Goal: Task Accomplishment & Management: Manage account settings

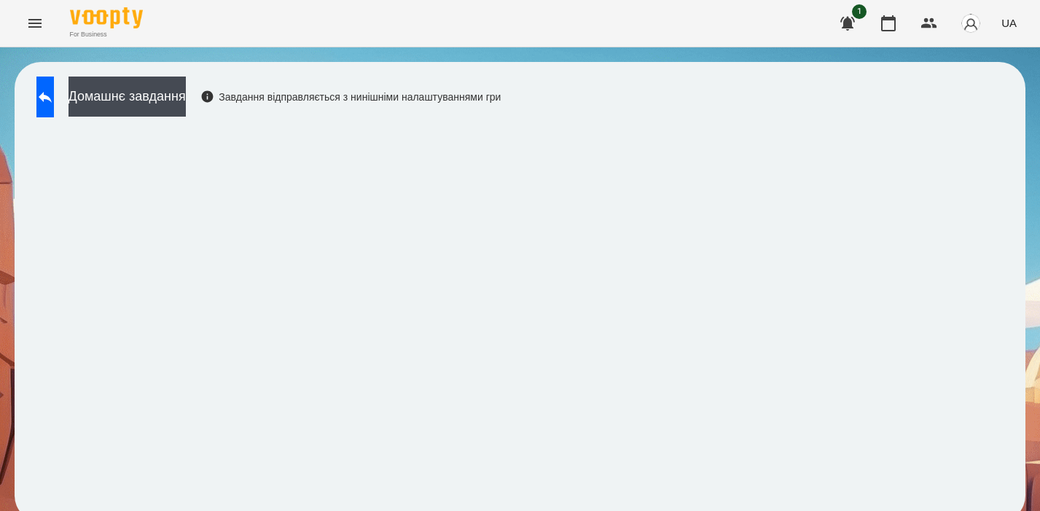
click at [39, 29] on icon "Menu" at bounding box center [34, 23] width 17 height 17
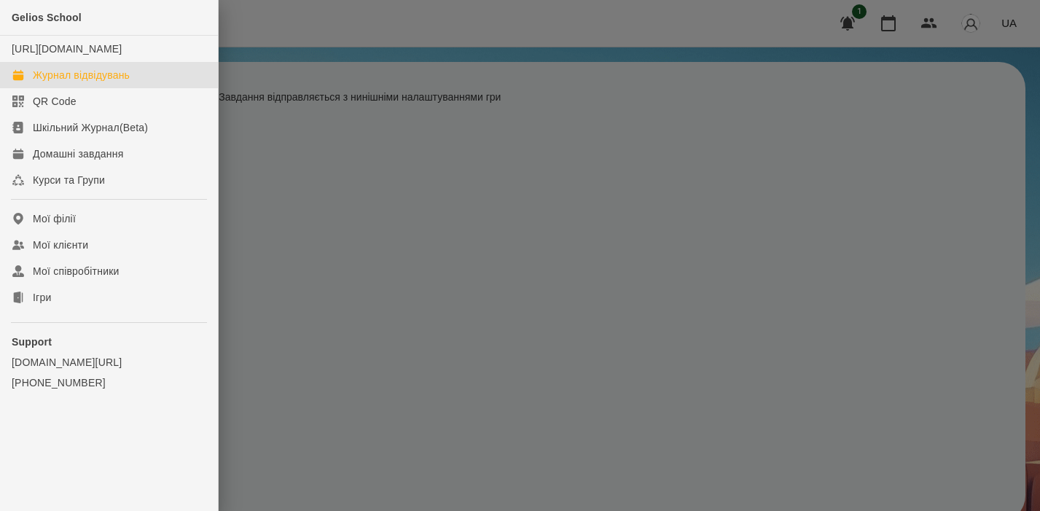
click at [100, 82] on div "Журнал відвідувань" at bounding box center [81, 75] width 97 height 15
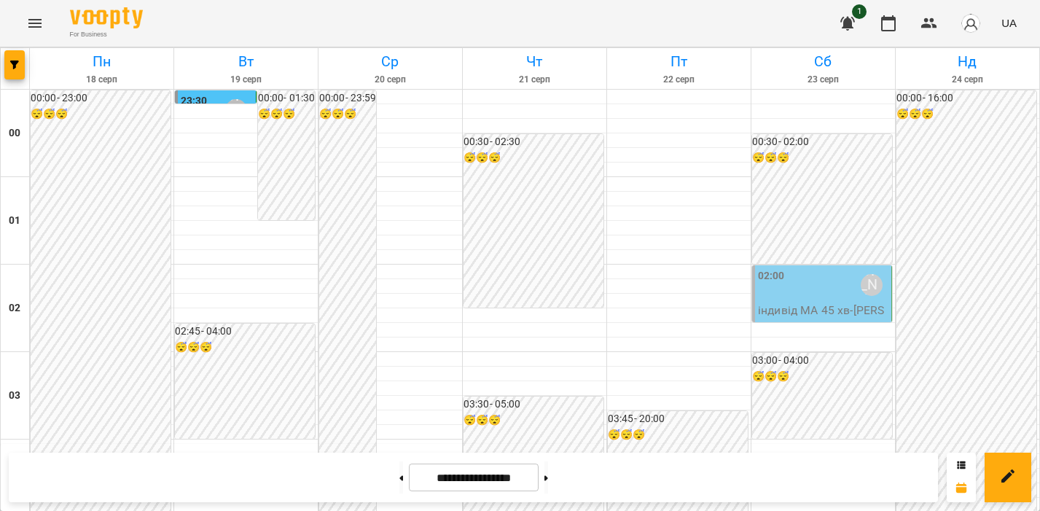
scroll to position [1631, 0]
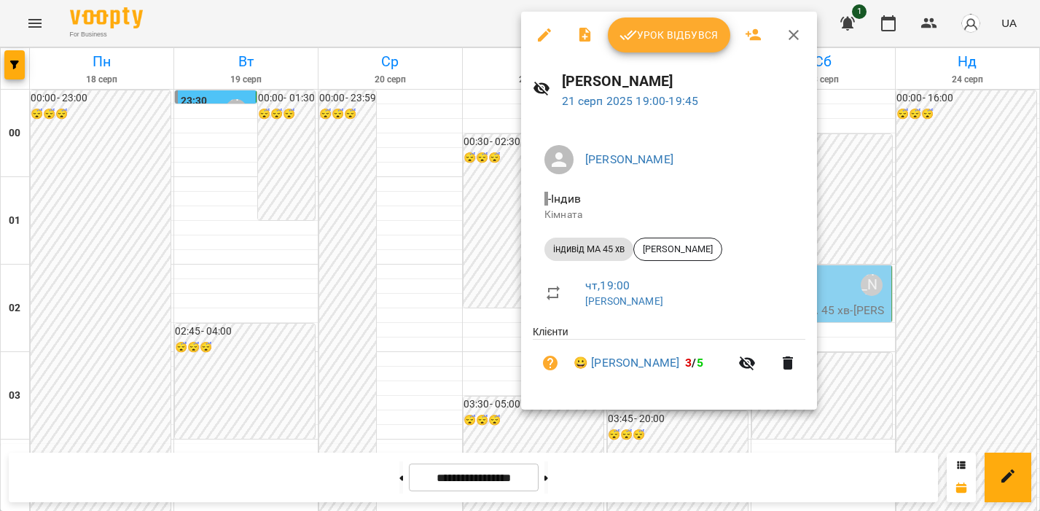
click at [670, 31] on span "Урок відбувся" at bounding box center [669, 34] width 99 height 17
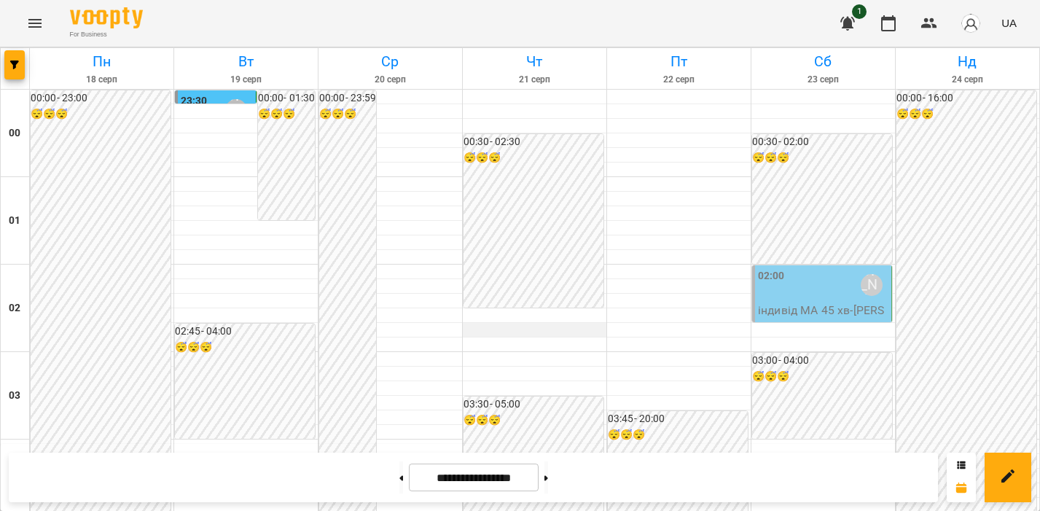
scroll to position [1616, 0]
click at [35, 24] on icon "Menu" at bounding box center [34, 23] width 17 height 17
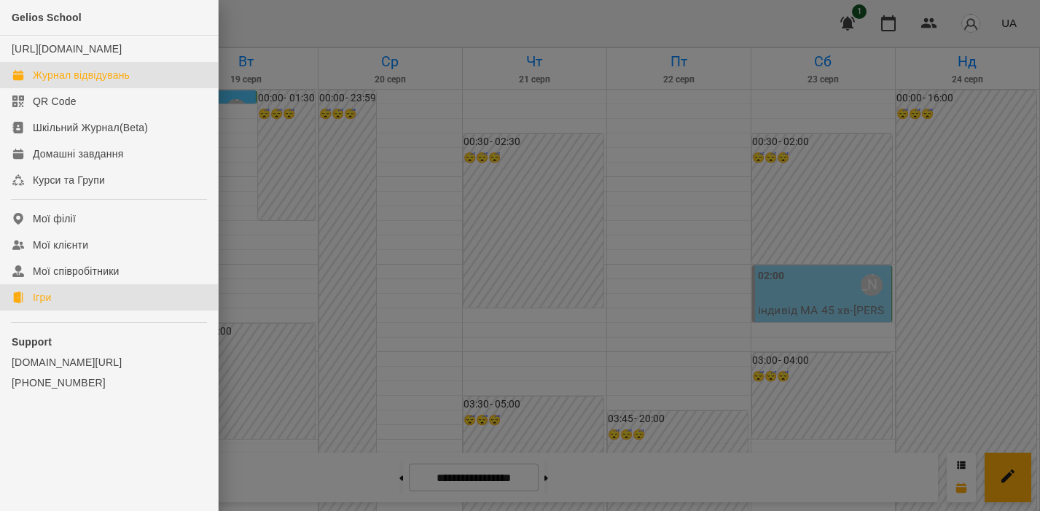
click at [37, 305] on div "Ігри" at bounding box center [42, 297] width 18 height 15
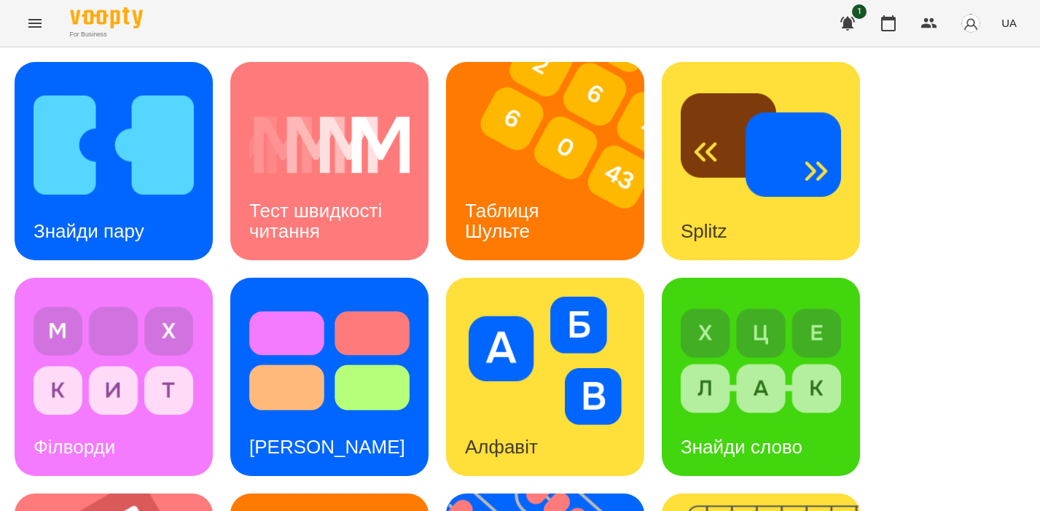
click at [108, 236] on h3 "Знайди пару" at bounding box center [89, 231] width 111 height 22
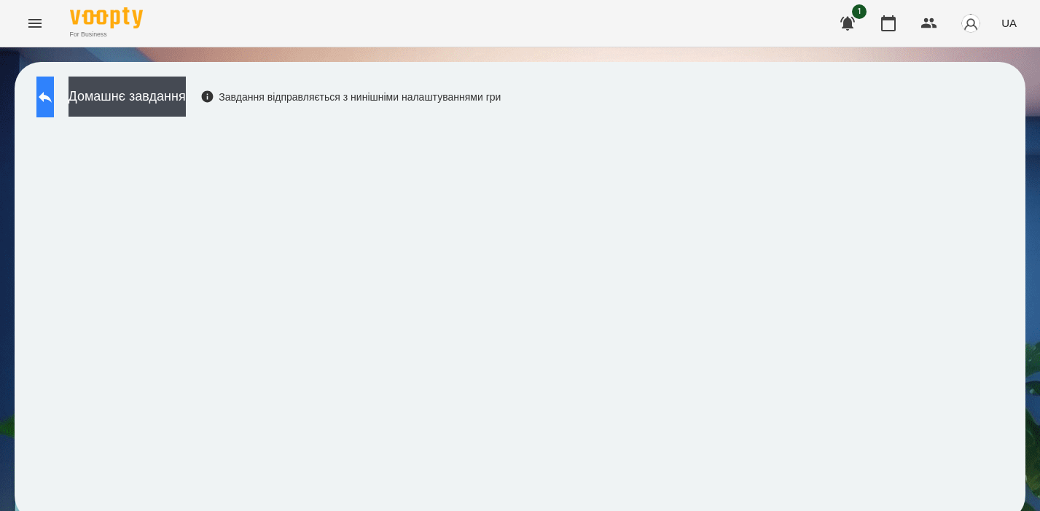
click at [54, 94] on icon at bounding box center [44, 96] width 17 height 17
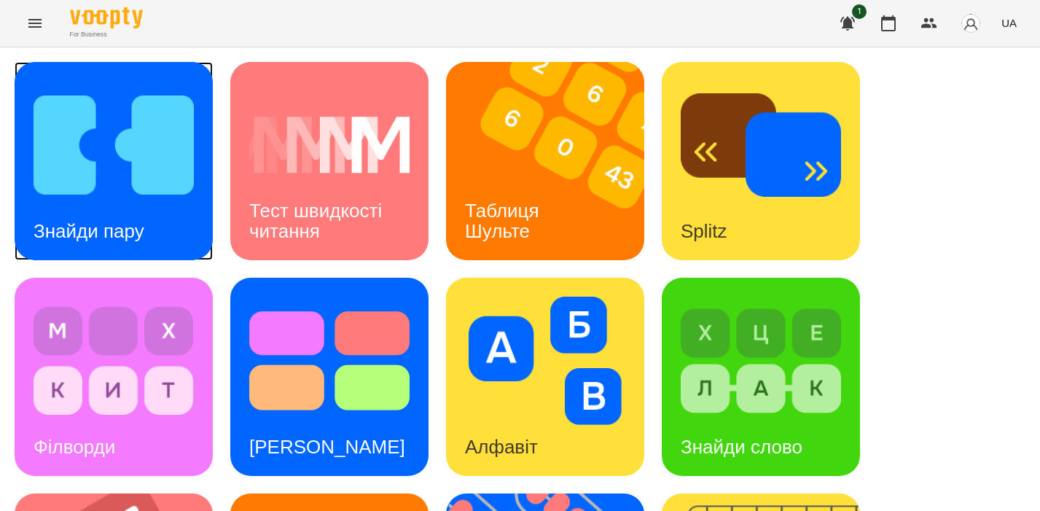
click at [132, 207] on div "Знайди пару" at bounding box center [89, 232] width 149 height 58
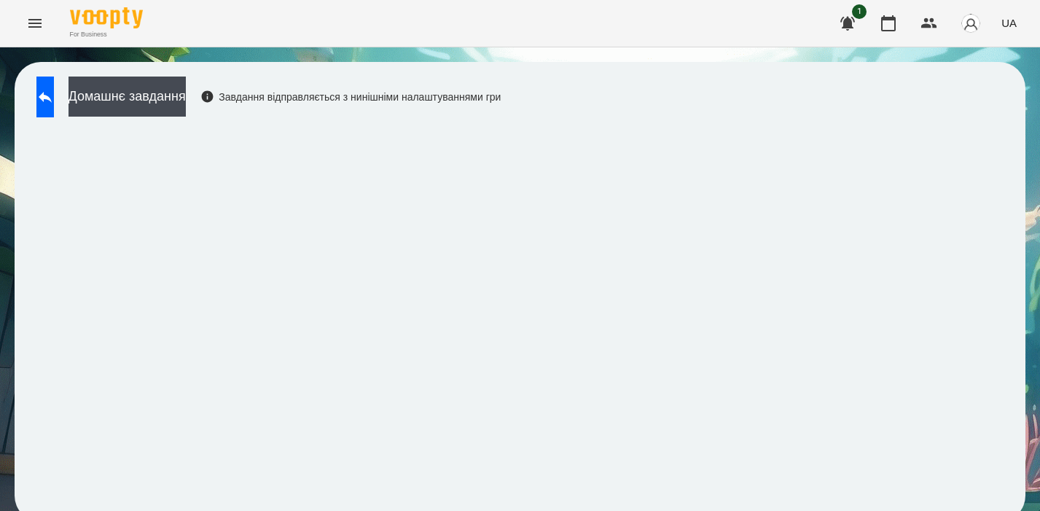
click at [300, 122] on div "Домашнє завдання Завдання відправляється з нинішніми налаштуваннями гри" at bounding box center [265, 101] width 472 height 48
click at [52, 97] on icon at bounding box center [45, 97] width 13 height 11
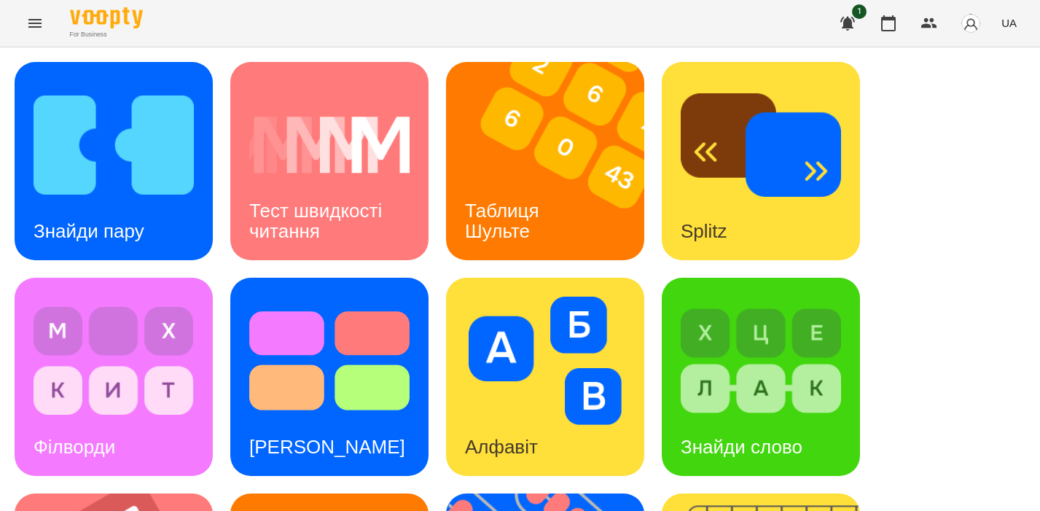
scroll to position [627, 0]
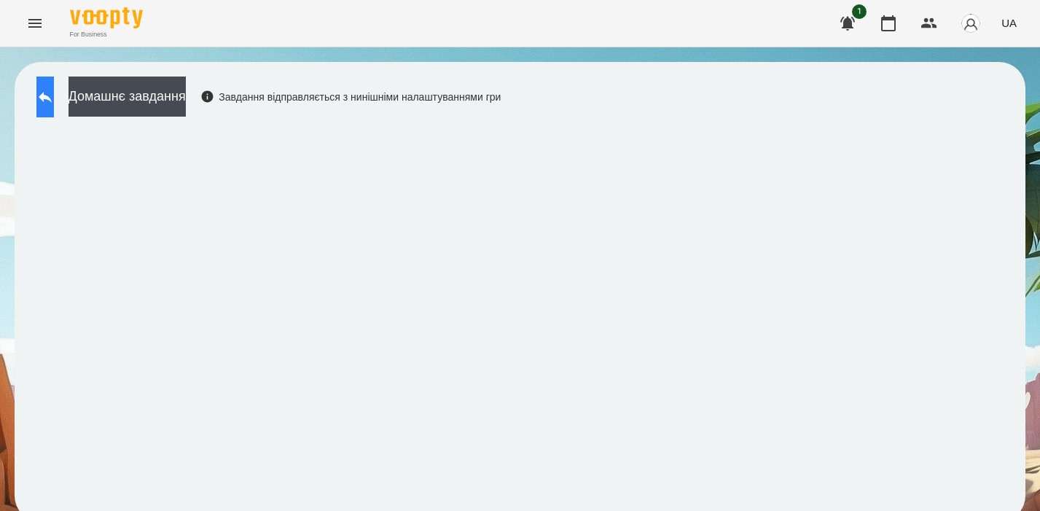
click at [54, 93] on icon at bounding box center [44, 96] width 17 height 17
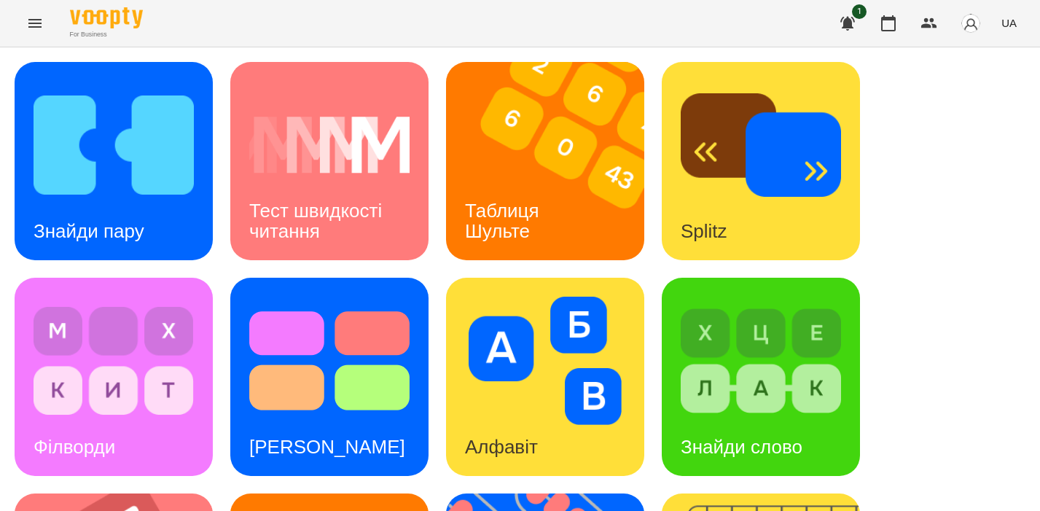
scroll to position [502, 0]
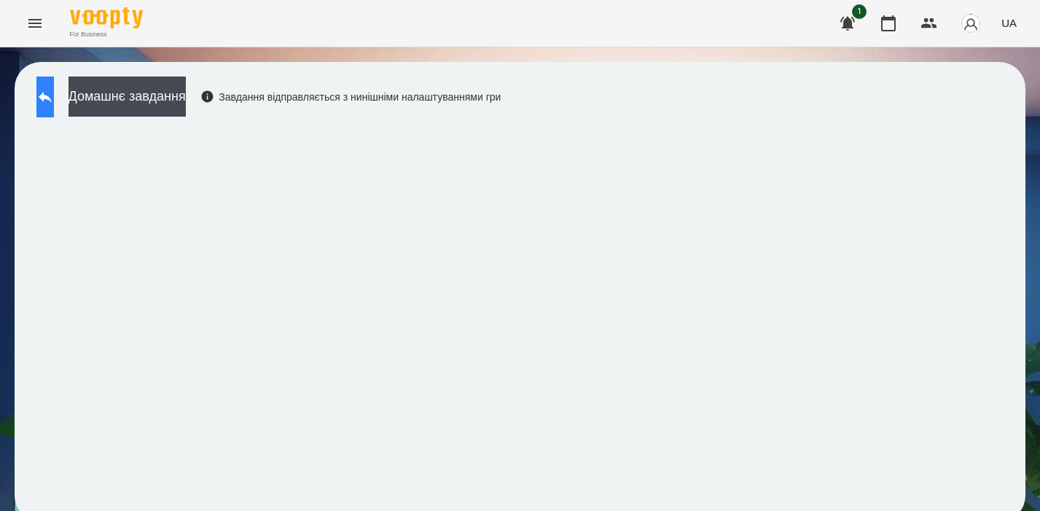
click at [47, 95] on button at bounding box center [44, 97] width 17 height 41
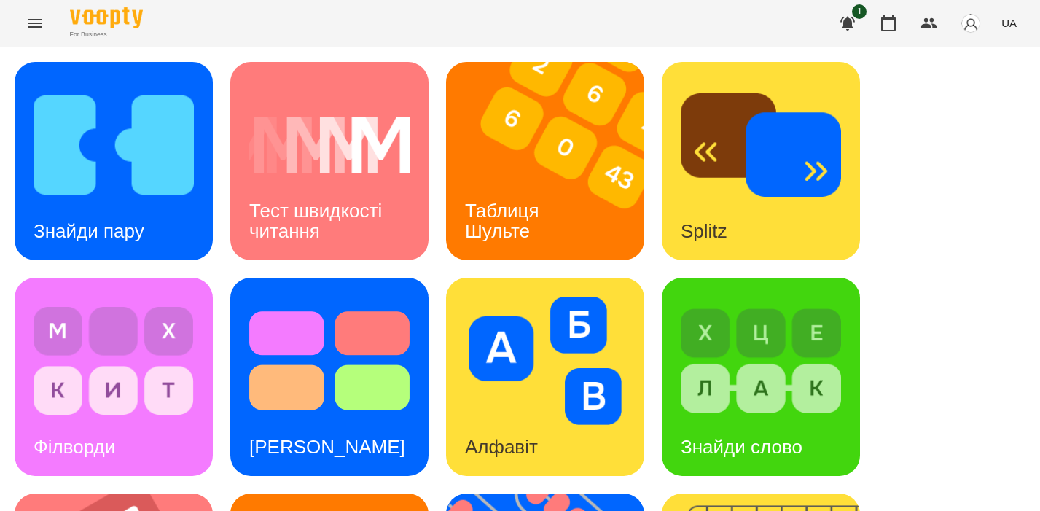
scroll to position [609, 0]
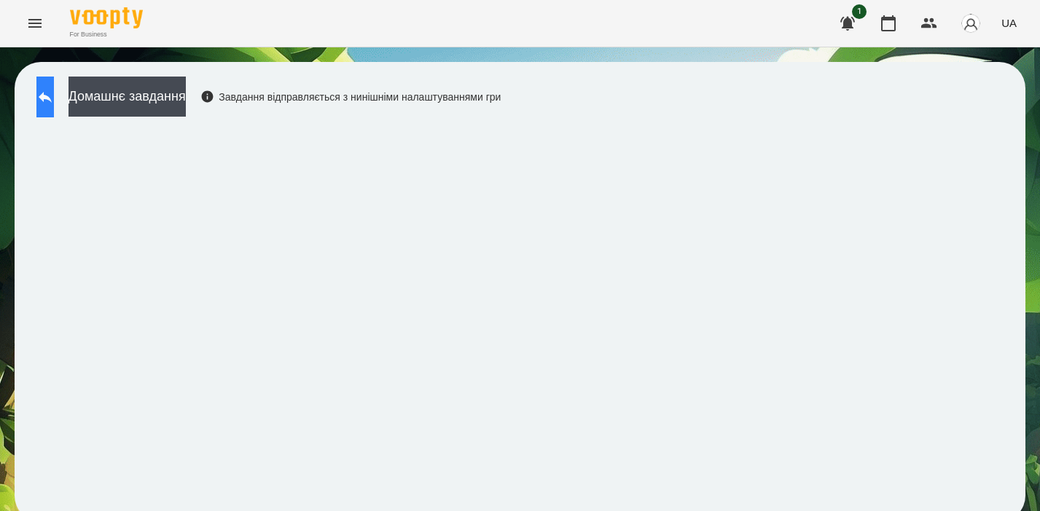
click at [54, 104] on icon at bounding box center [44, 96] width 17 height 17
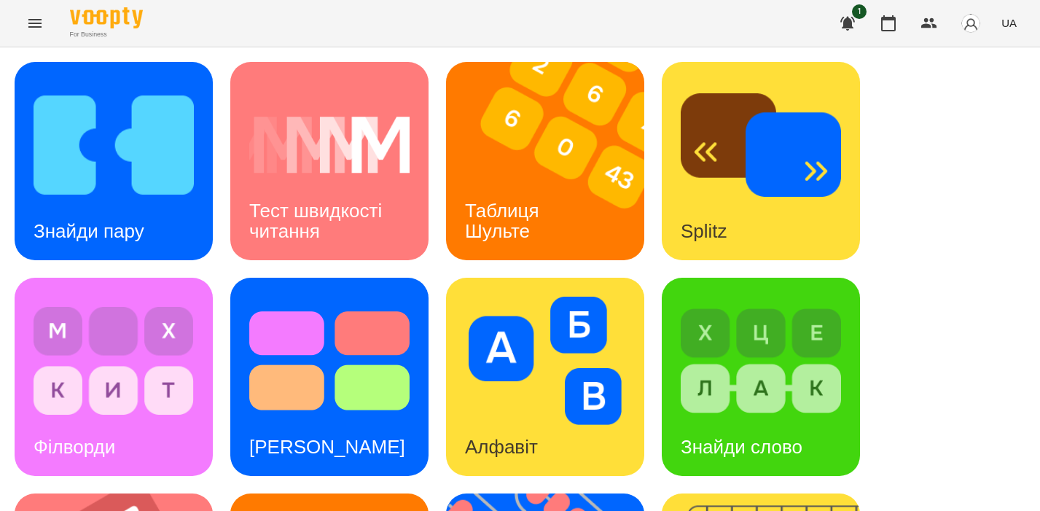
scroll to position [627, 0]
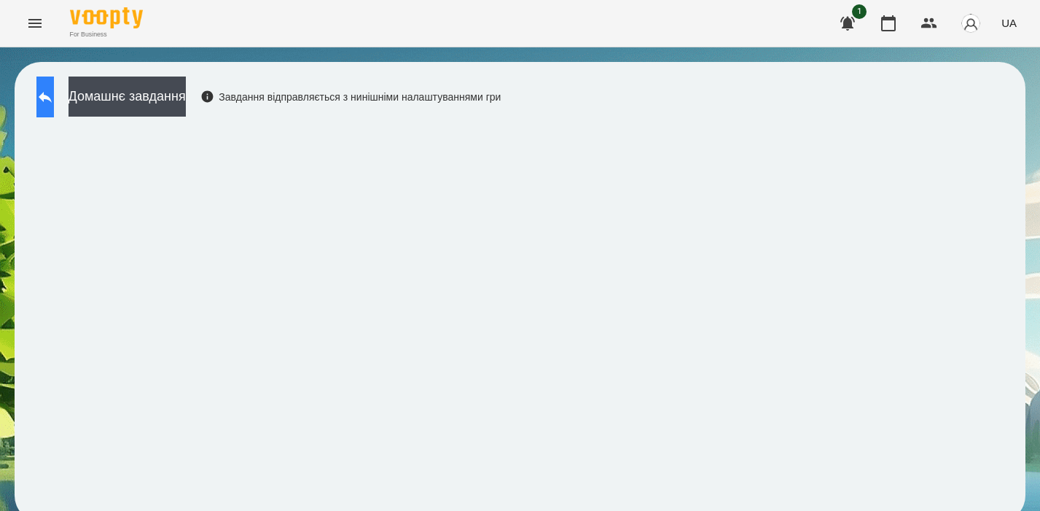
click at [52, 96] on icon at bounding box center [44, 96] width 17 height 17
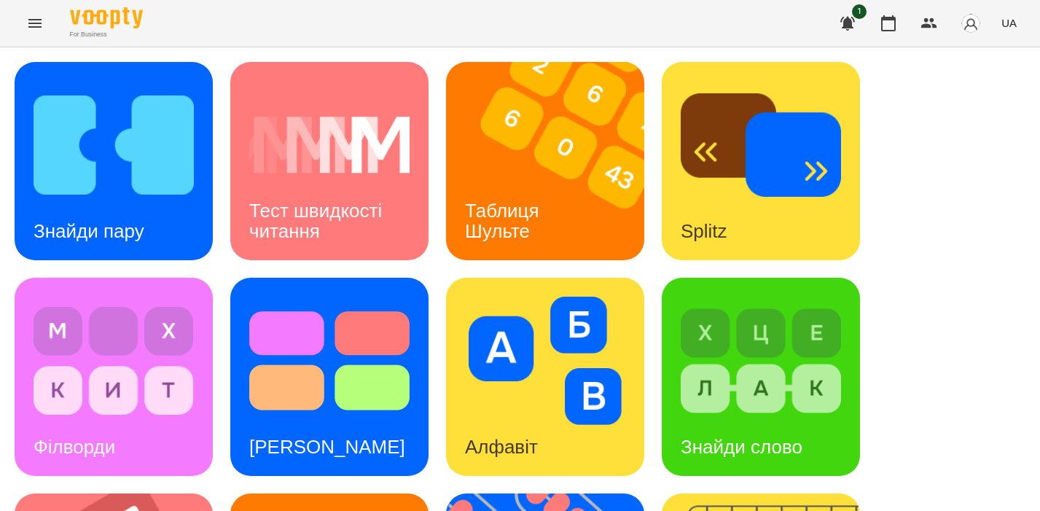
scroll to position [504, 0]
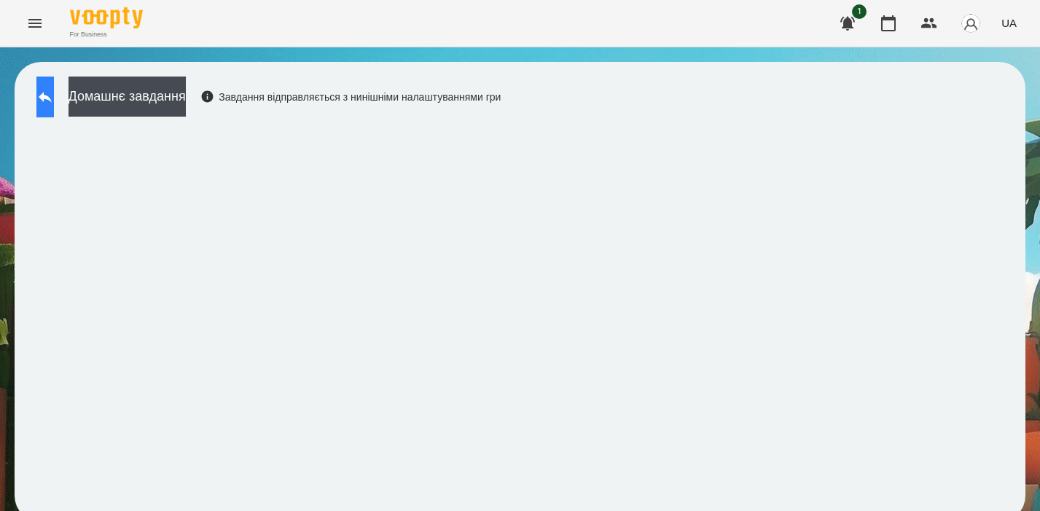
click at [48, 101] on button at bounding box center [44, 97] width 17 height 41
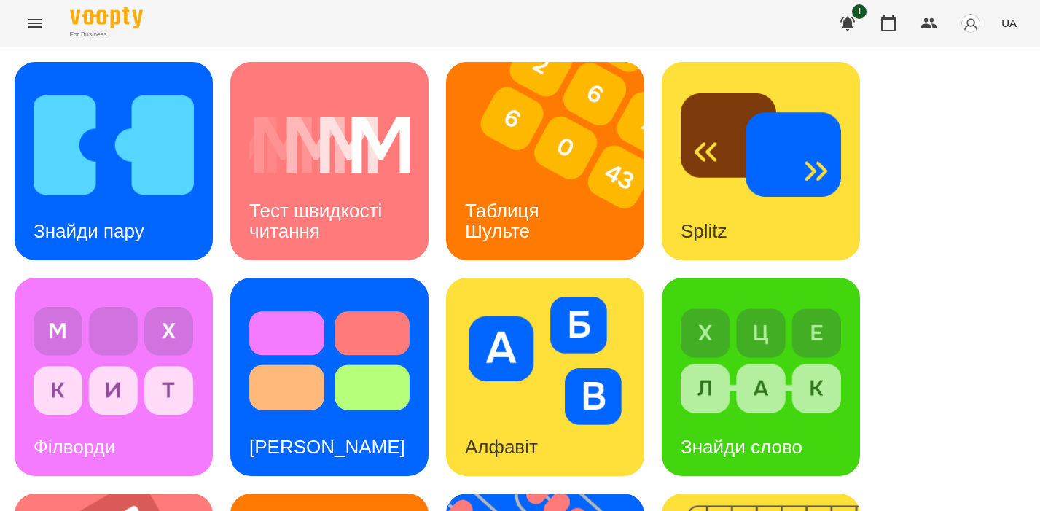
scroll to position [287, 0]
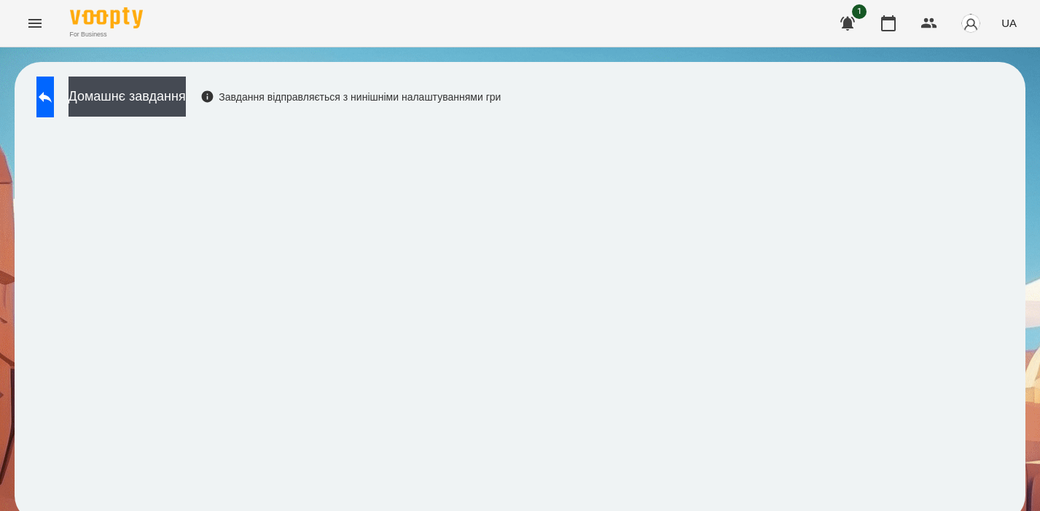
scroll to position [11, 0]
click at [47, 91] on button at bounding box center [44, 97] width 17 height 41
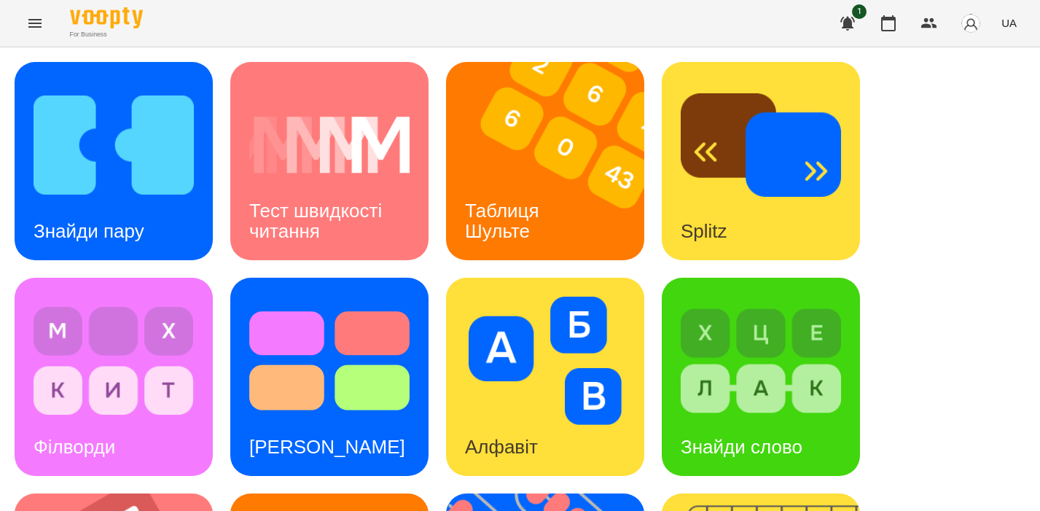
click at [34, 23] on icon "Menu" at bounding box center [34, 23] width 13 height 9
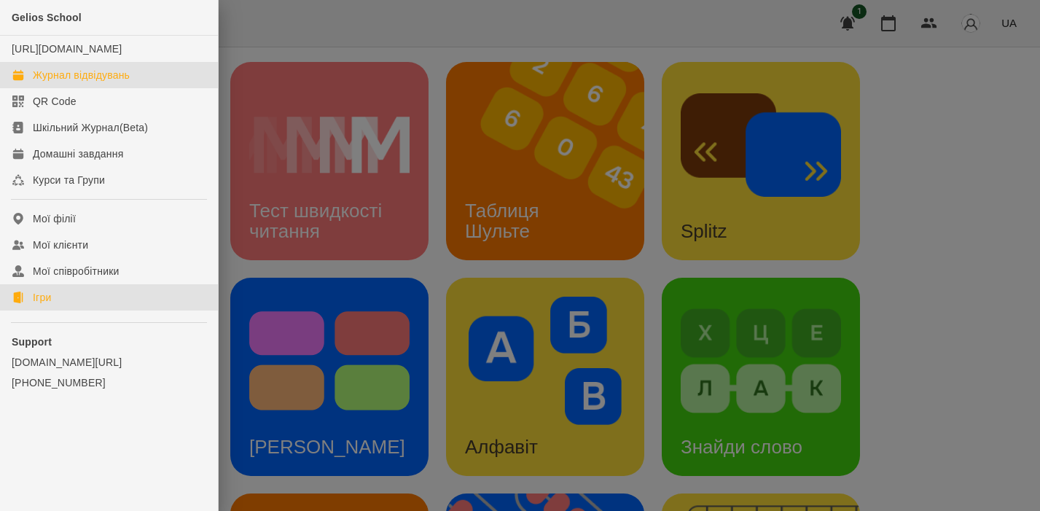
click at [102, 82] on div "Журнал відвідувань" at bounding box center [81, 75] width 97 height 15
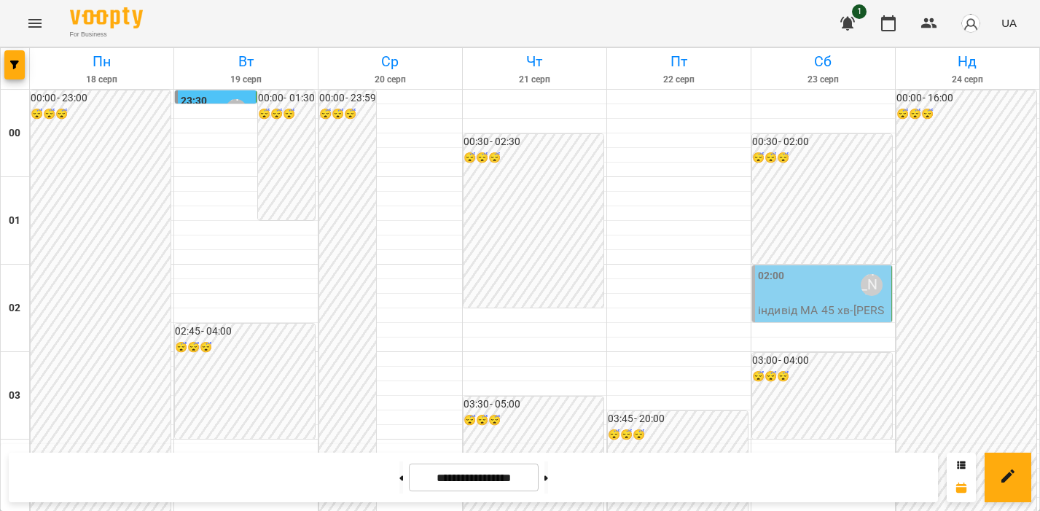
scroll to position [1744, 0]
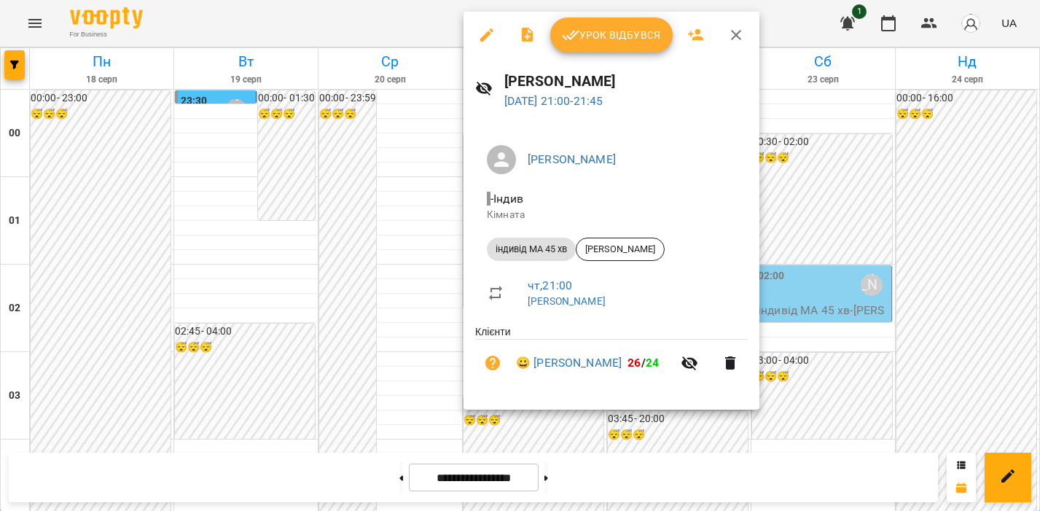
click at [611, 42] on span "Урок відбувся" at bounding box center [611, 34] width 99 height 17
